Goal: Task Accomplishment & Management: Manage account settings

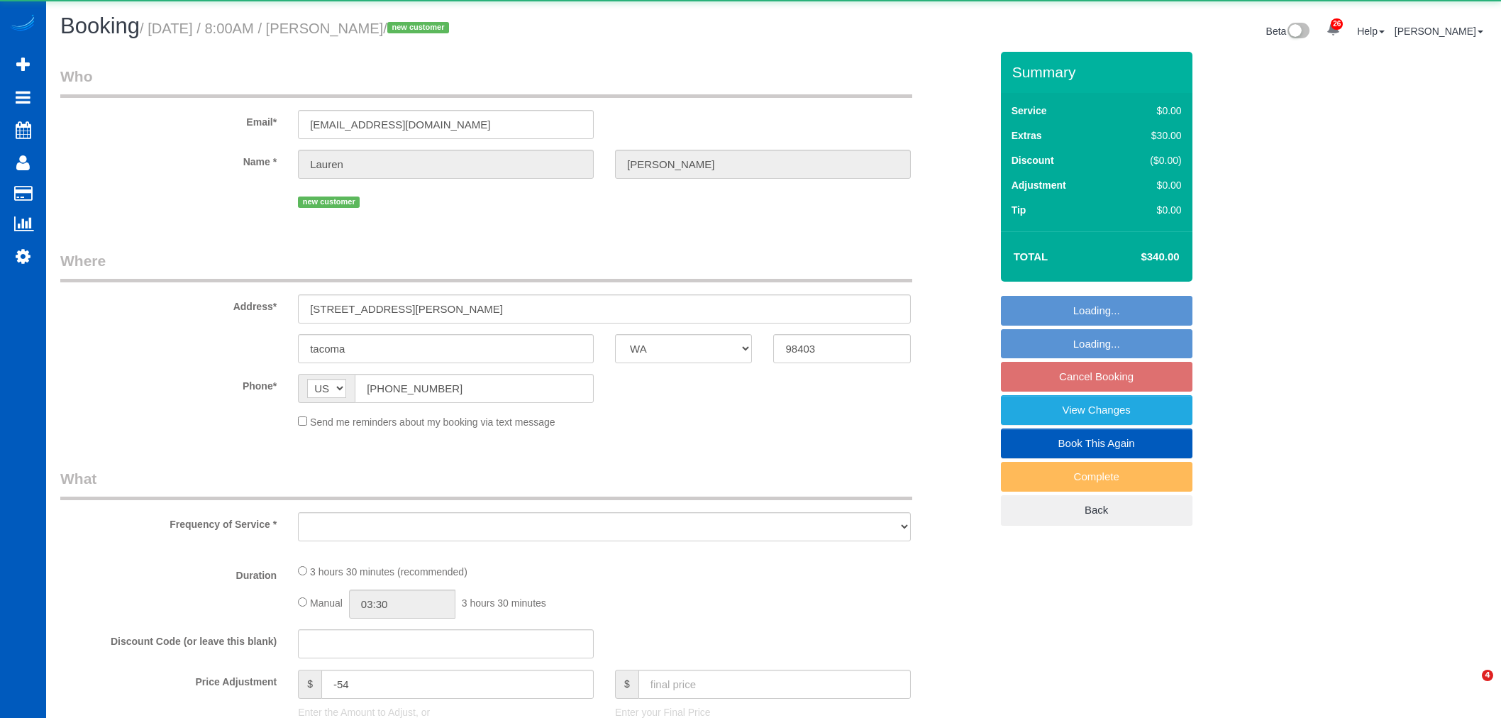
select select "WA"
select select "object:3680"
select select "199"
select select "spot6"
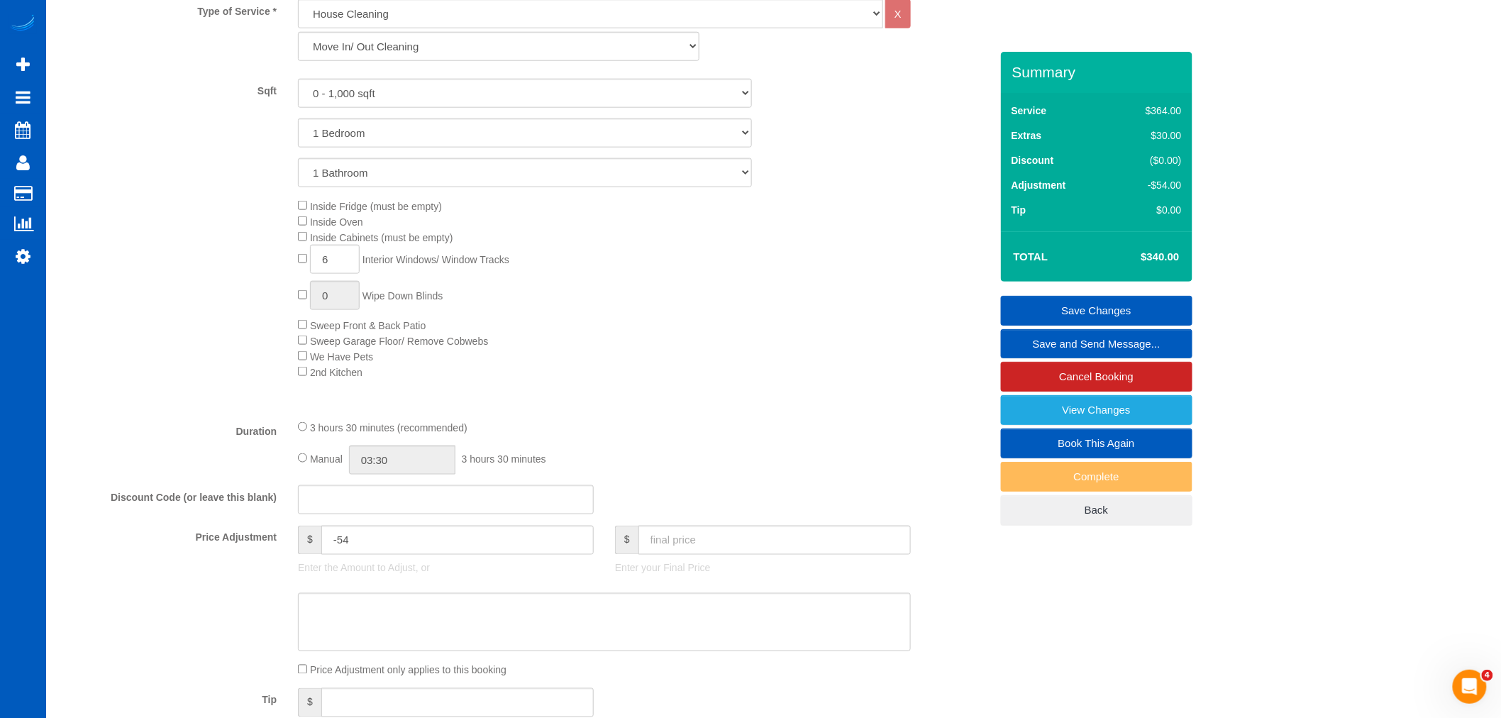
scroll to position [492, 0]
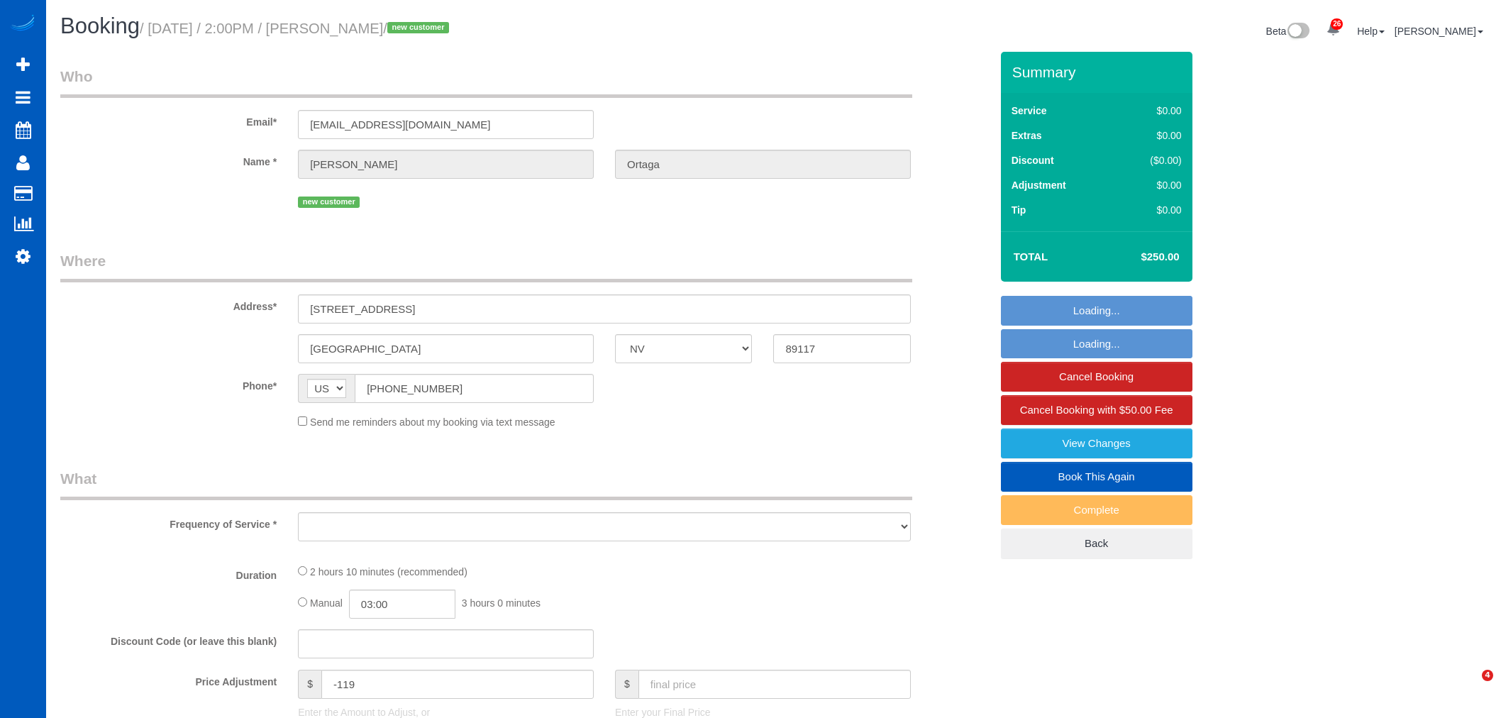
select select "NV"
select select "object:29744"
select select "string:fspay-79a3e3f4-f53d-49a7-bd70-7ef1cc45ae32"
select select "199"
select select "2001"
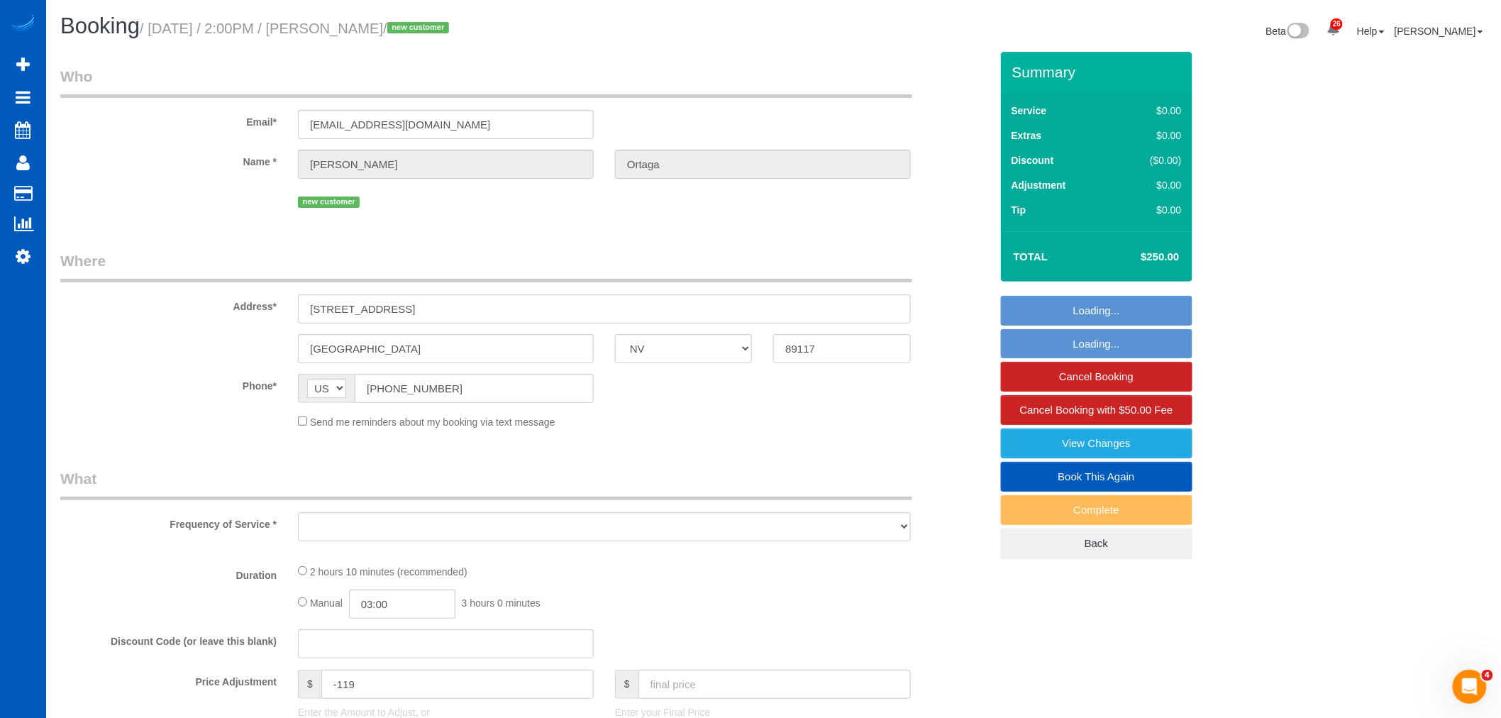
select select "4"
select select "2"
select select "spot64"
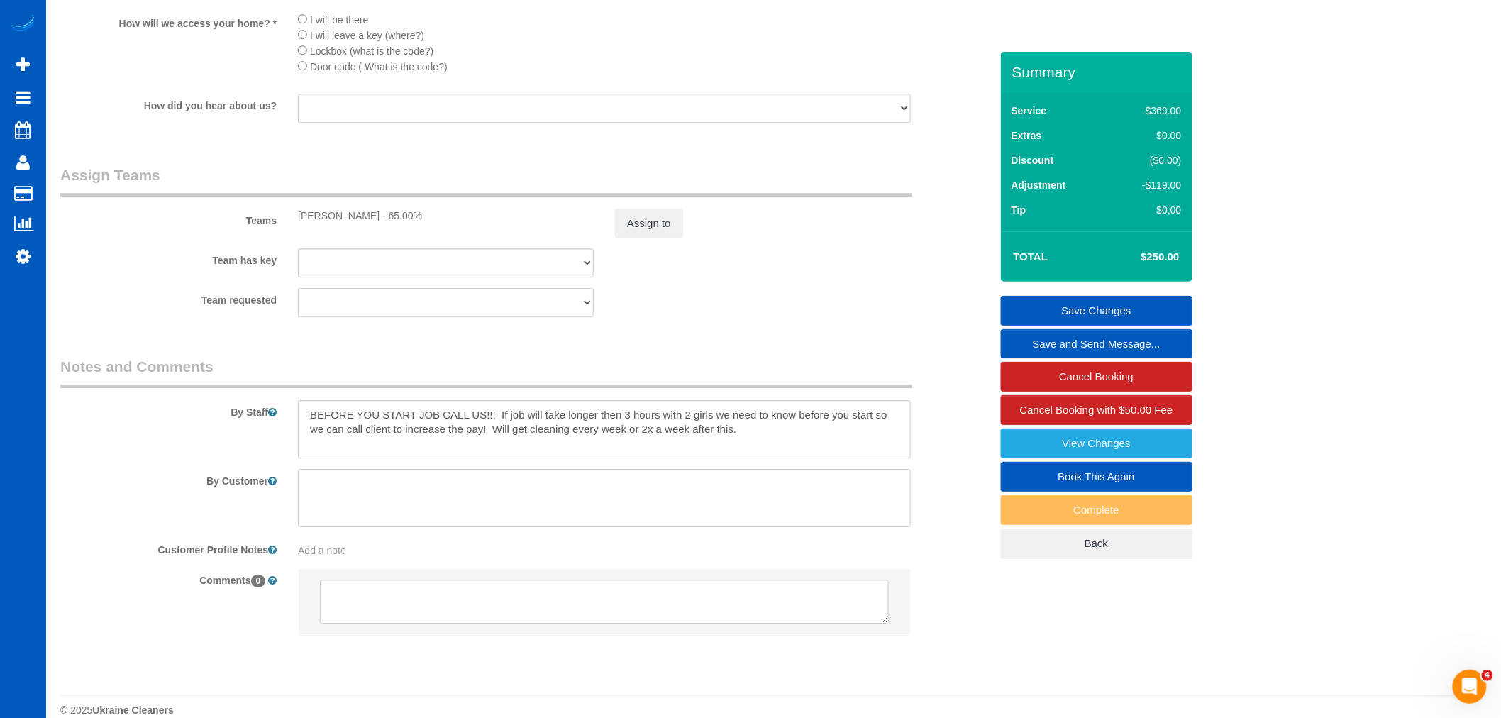
scroll to position [1792, 0]
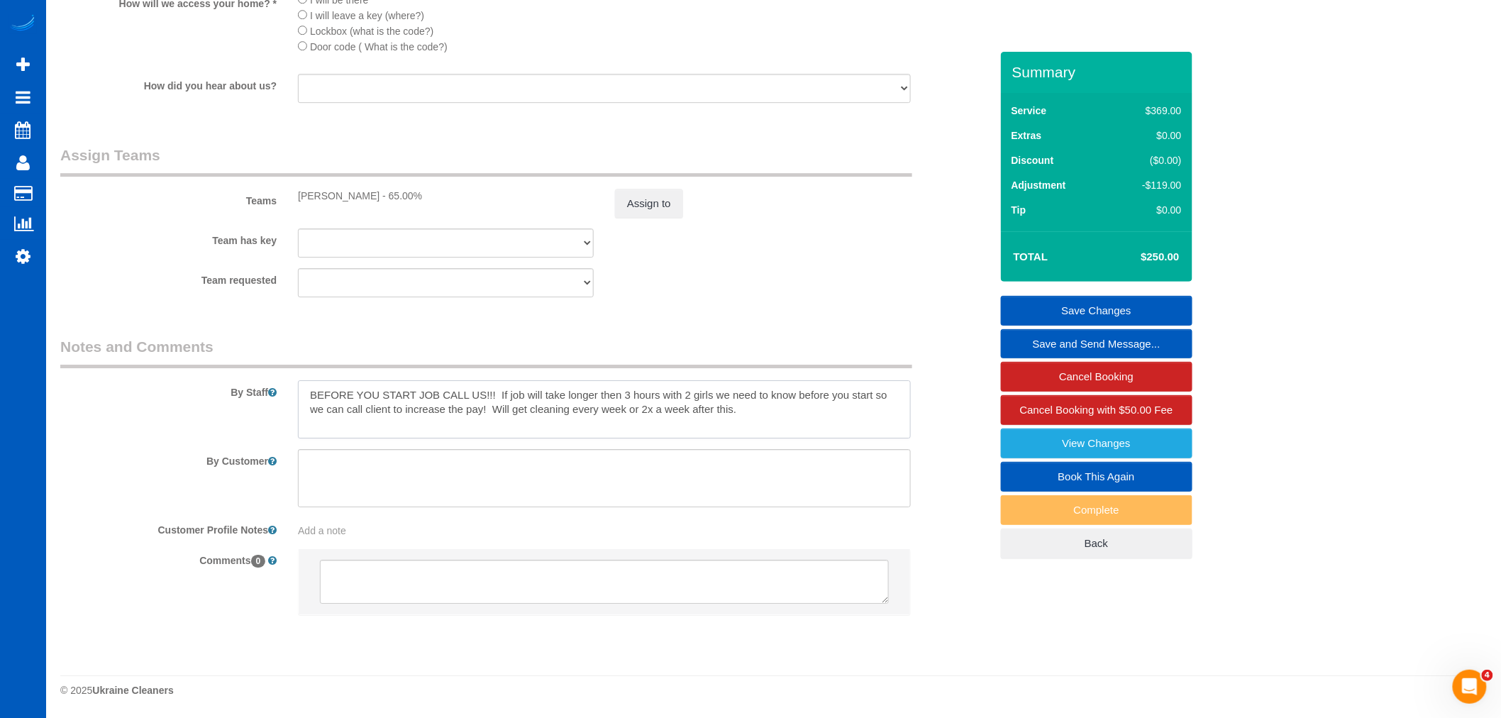
click at [785, 430] on textarea at bounding box center [604, 409] width 613 height 58
click at [765, 419] on textarea at bounding box center [604, 409] width 613 height 58
